Goal: Information Seeking & Learning: Compare options

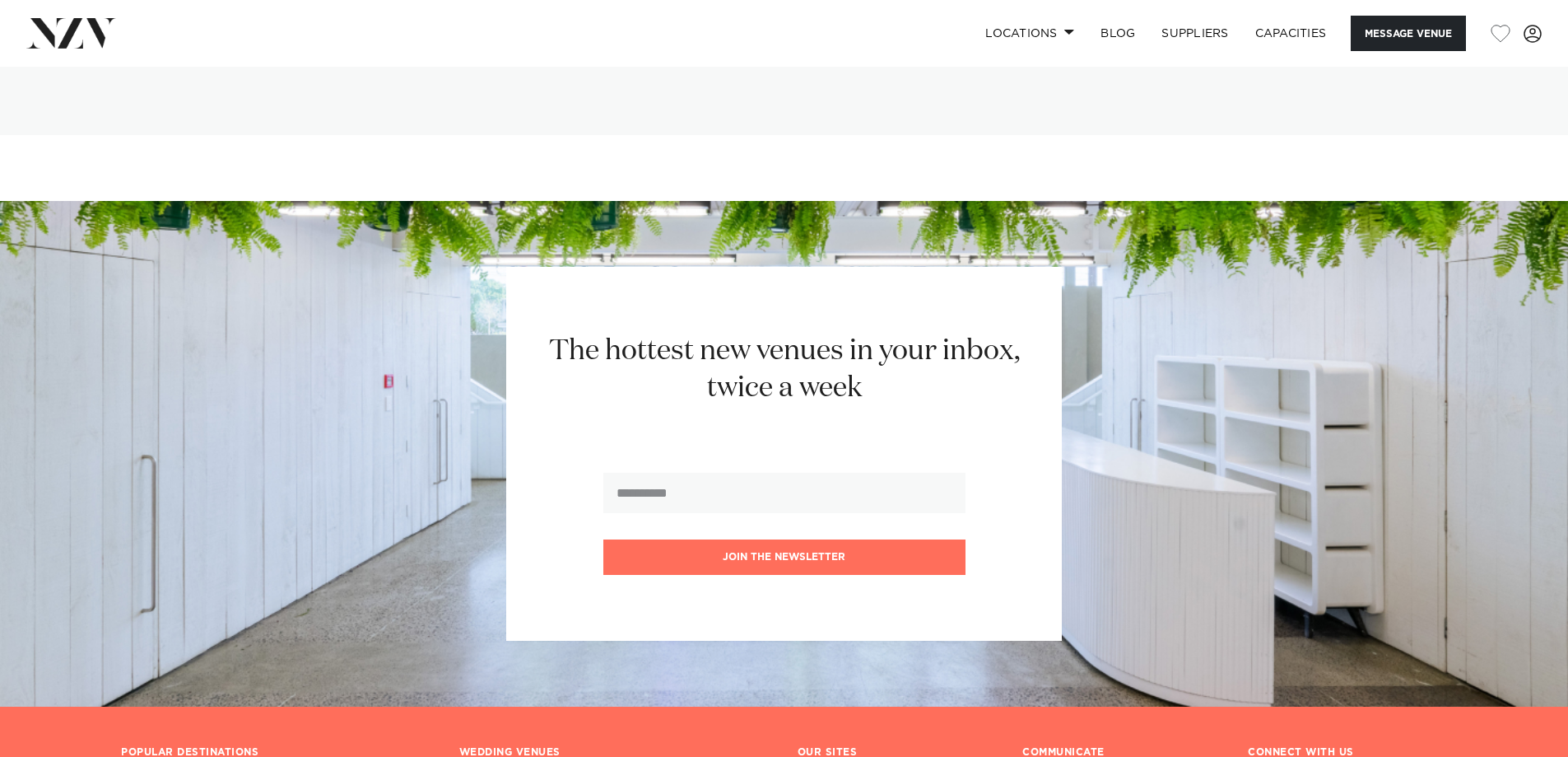
scroll to position [4318, 0]
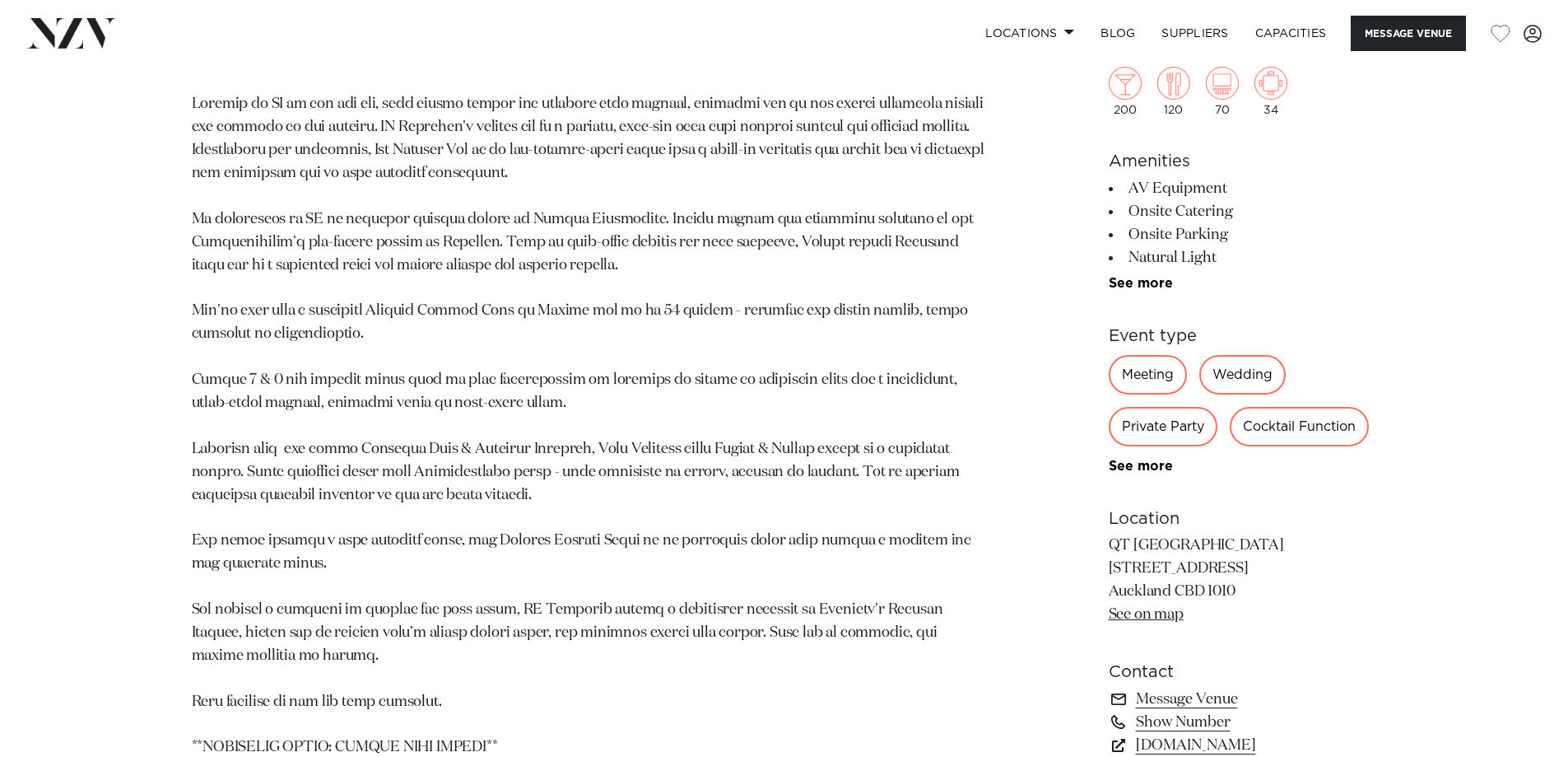
scroll to position [1235, 0]
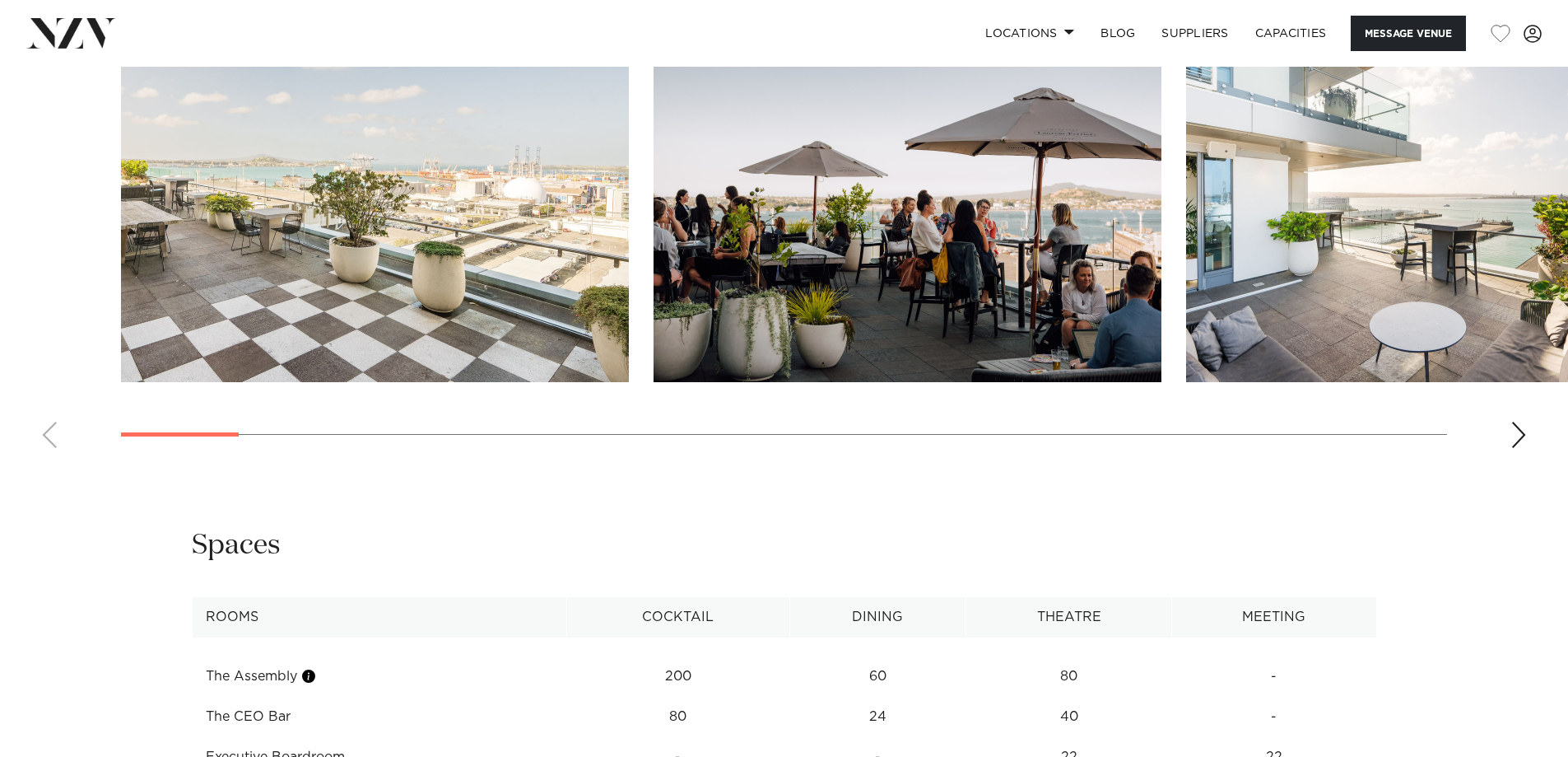
scroll to position [2059, 0]
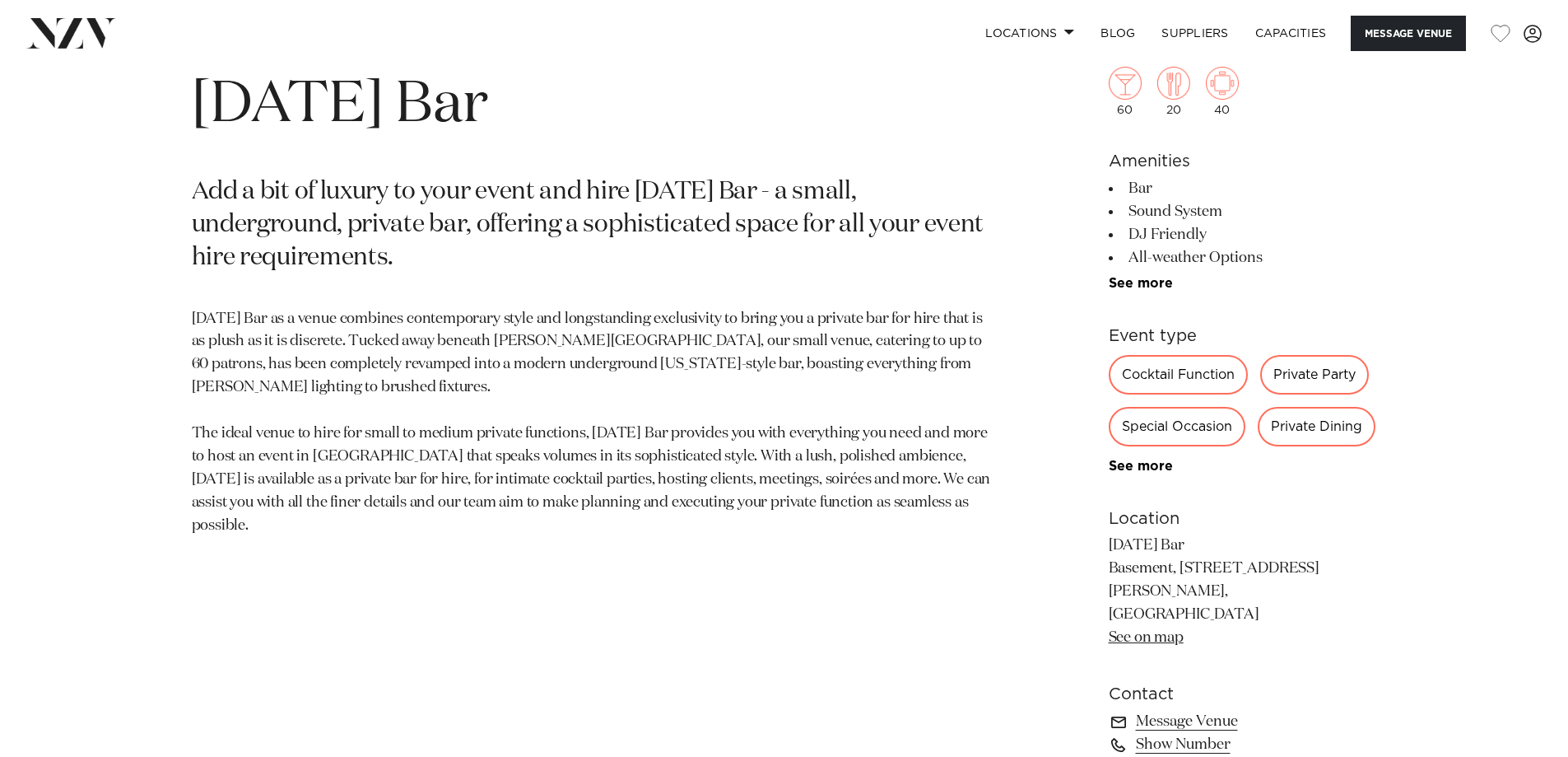
scroll to position [741, 0]
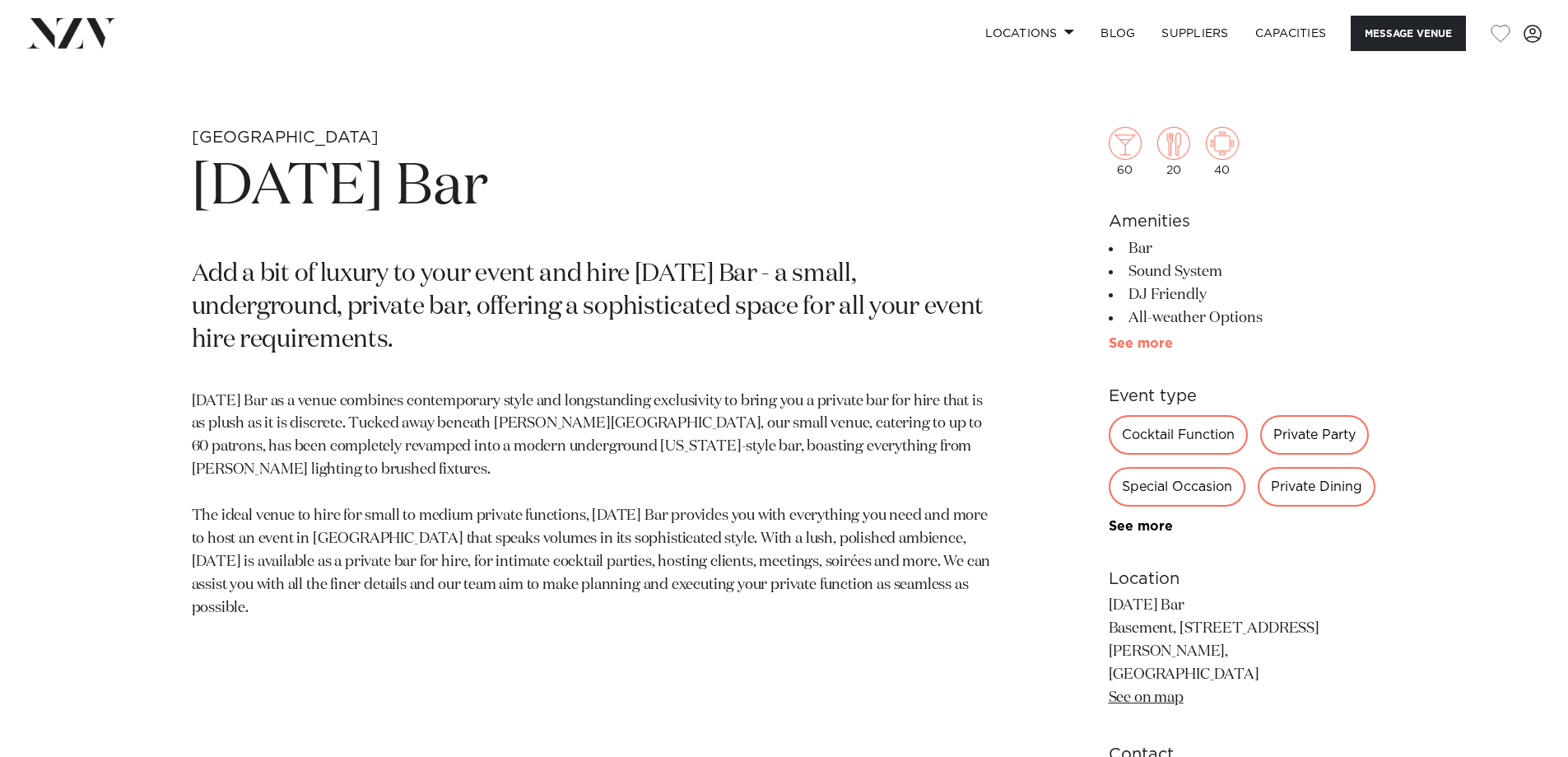
click at [1146, 338] on link "See more" at bounding box center [1172, 343] width 129 height 13
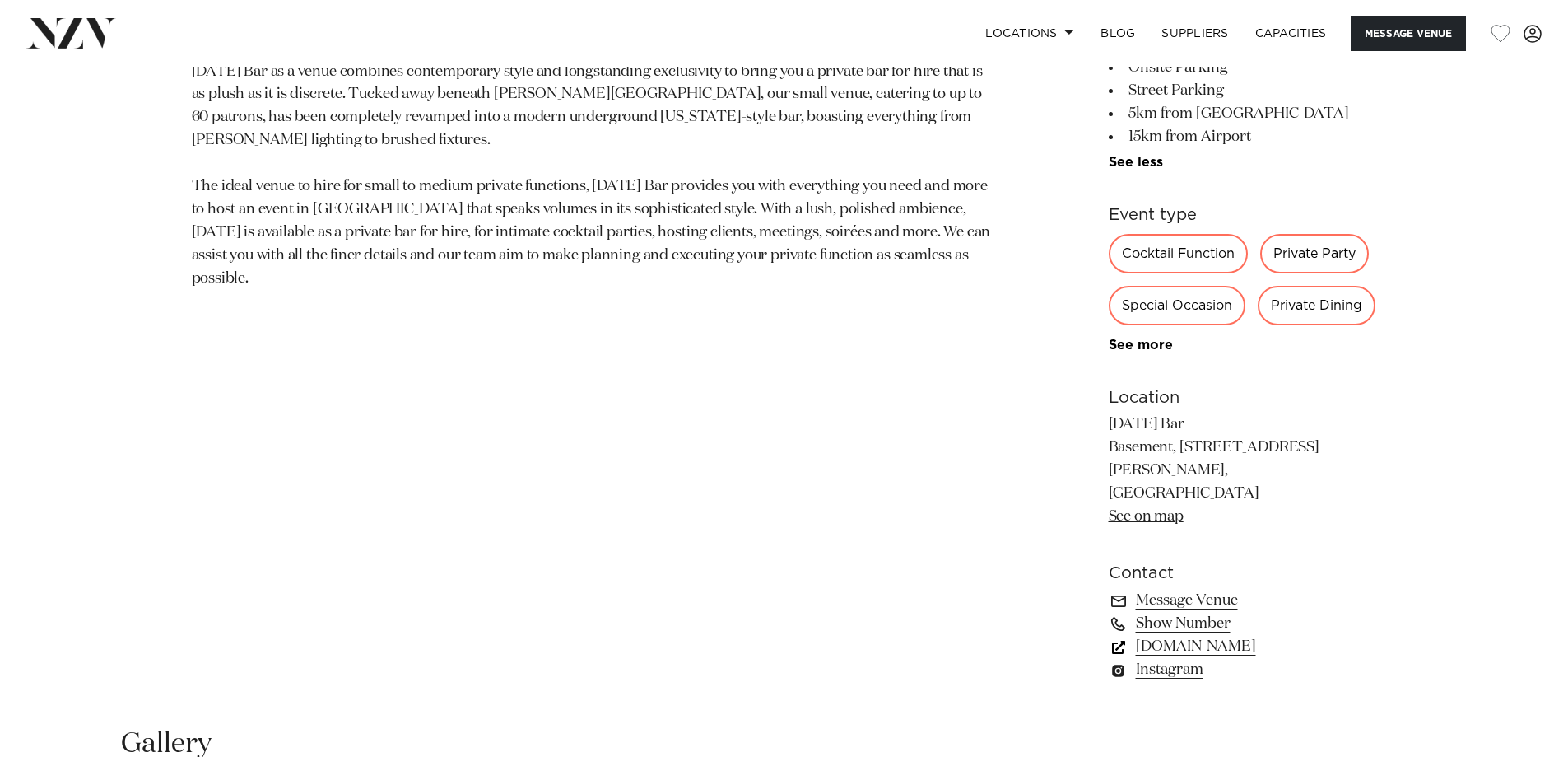
scroll to position [1153, 0]
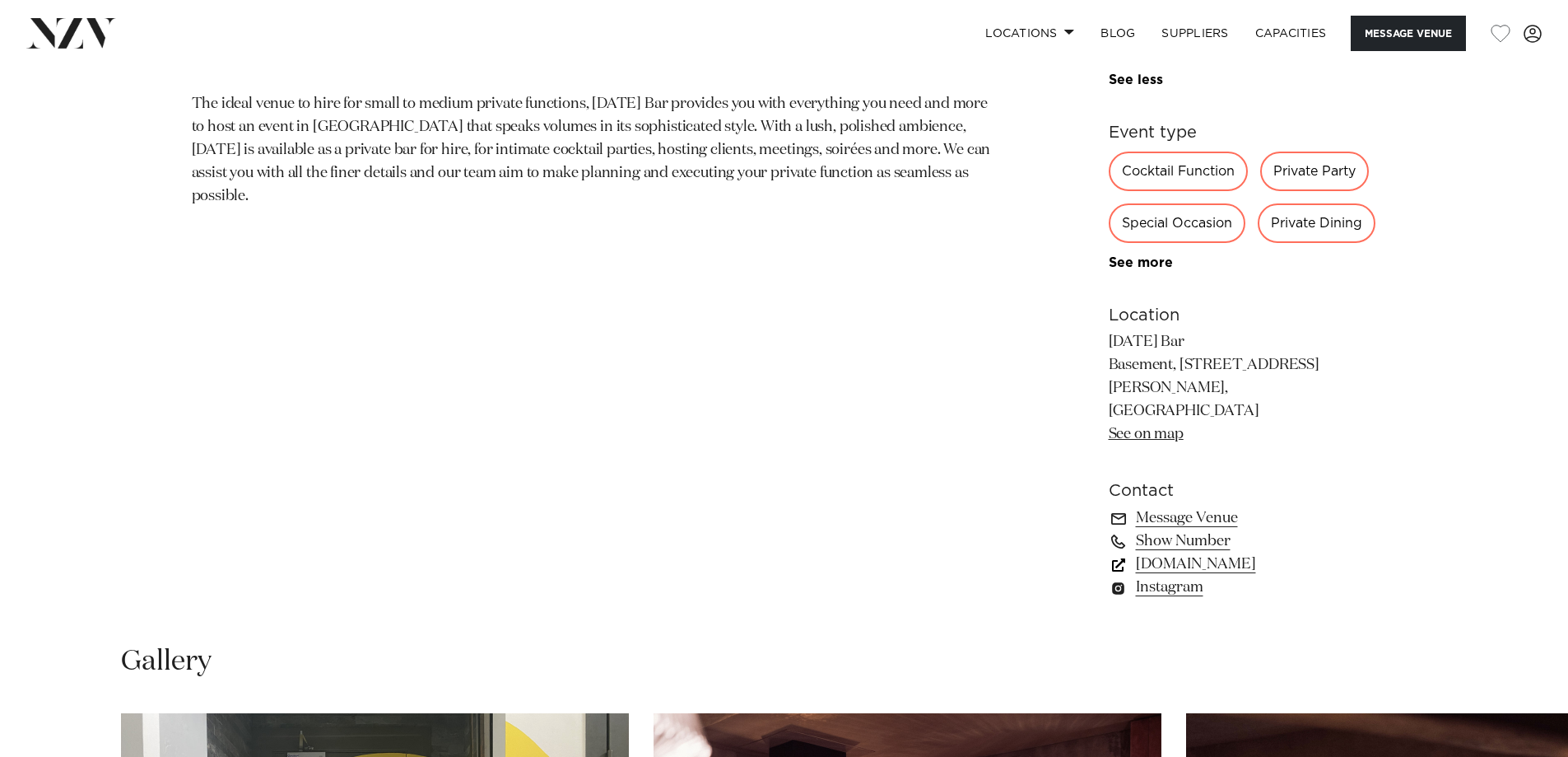
click at [1146, 553] on link "[DOMAIN_NAME]" at bounding box center [1242, 564] width 269 height 23
